Goal: Task Accomplishment & Management: Use online tool/utility

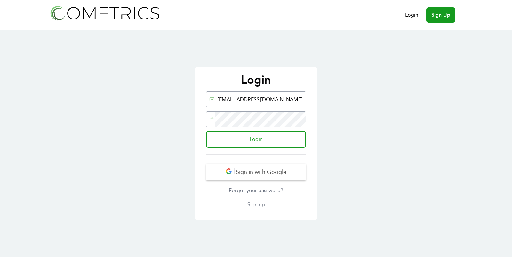
type input "[EMAIL_ADDRESS][DOMAIN_NAME]"
click at [206, 131] on input "Login" at bounding box center [256, 139] width 100 height 17
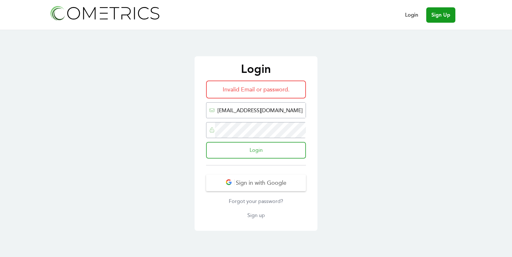
click at [286, 153] on input "Login" at bounding box center [256, 150] width 100 height 17
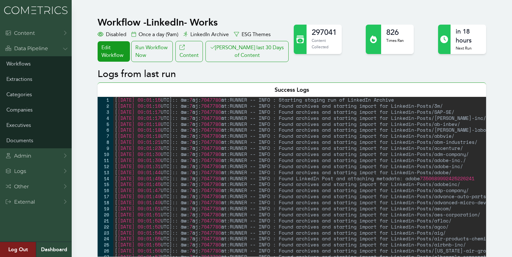
click at [157, 50] on div "Run Workflow Now" at bounding box center [152, 51] width 42 height 21
click at [26, 156] on div "Admin" at bounding box center [18, 156] width 26 height 8
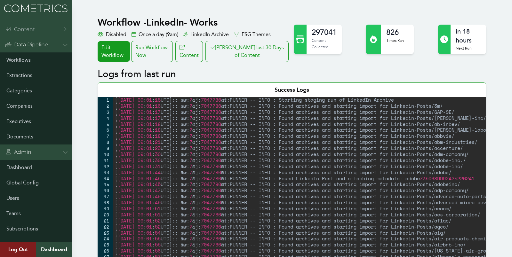
click at [23, 27] on div "Content" at bounding box center [20, 30] width 30 height 8
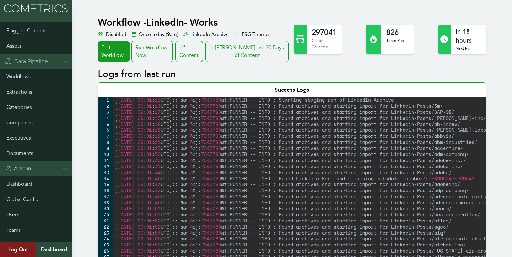
scroll to position [76, 0]
click at [23, 108] on link "Categories" at bounding box center [36, 106] width 72 height 15
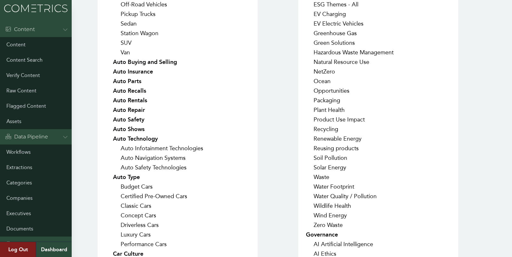
scroll to position [151, 0]
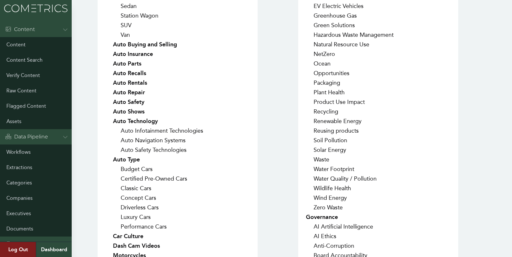
click at [290, 60] on div "IAB Automotive Auto Body Styles Commercial Trucks Convertible Coupe Crossover H…" at bounding box center [292, 78] width 388 height 384
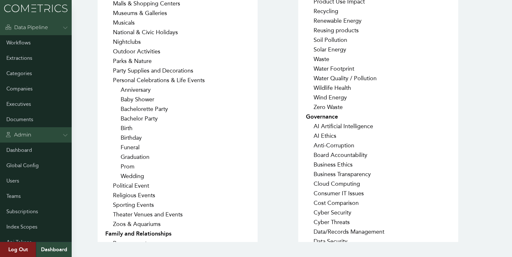
scroll to position [110, 0]
click at [28, 230] on link "Index Scopes" at bounding box center [36, 226] width 72 height 15
